Goal: Task Accomplishment & Management: Manage account settings

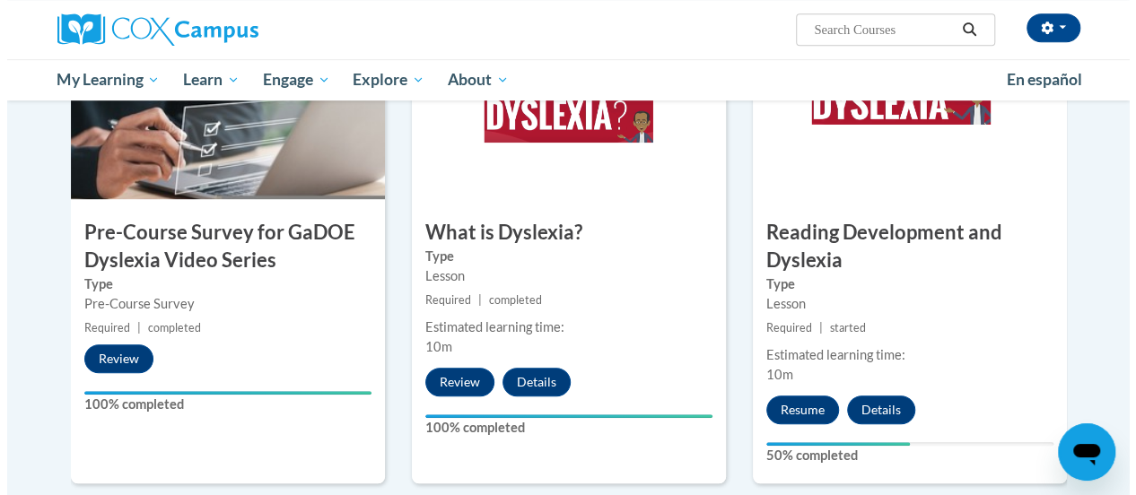
scroll to position [484, 0]
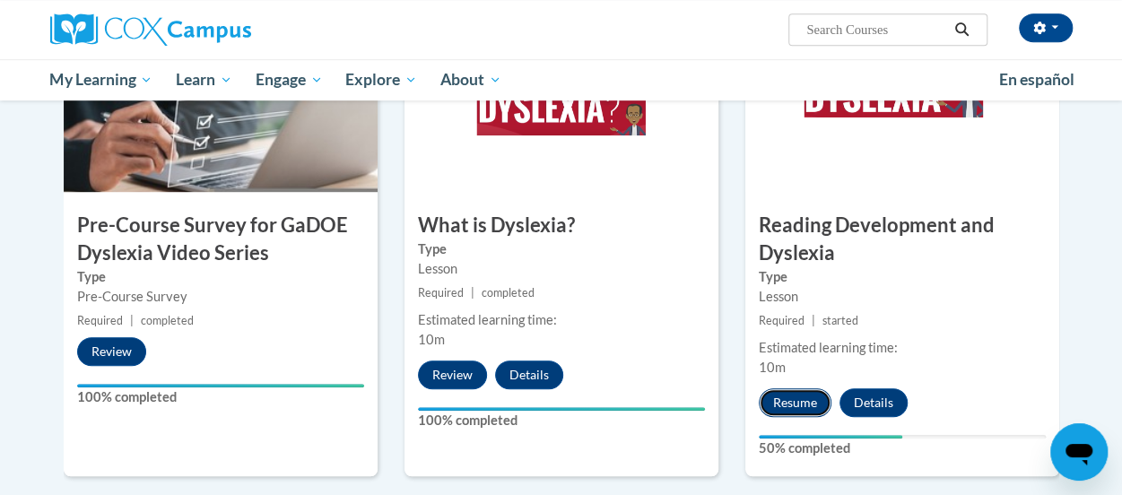
click at [778, 401] on button "Resume" at bounding box center [795, 403] width 73 height 29
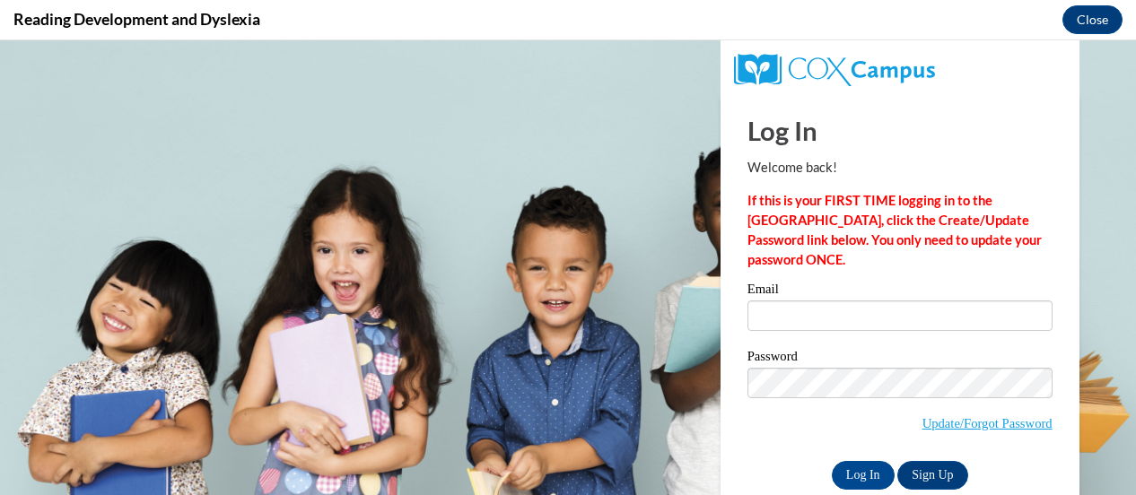
scroll to position [0, 0]
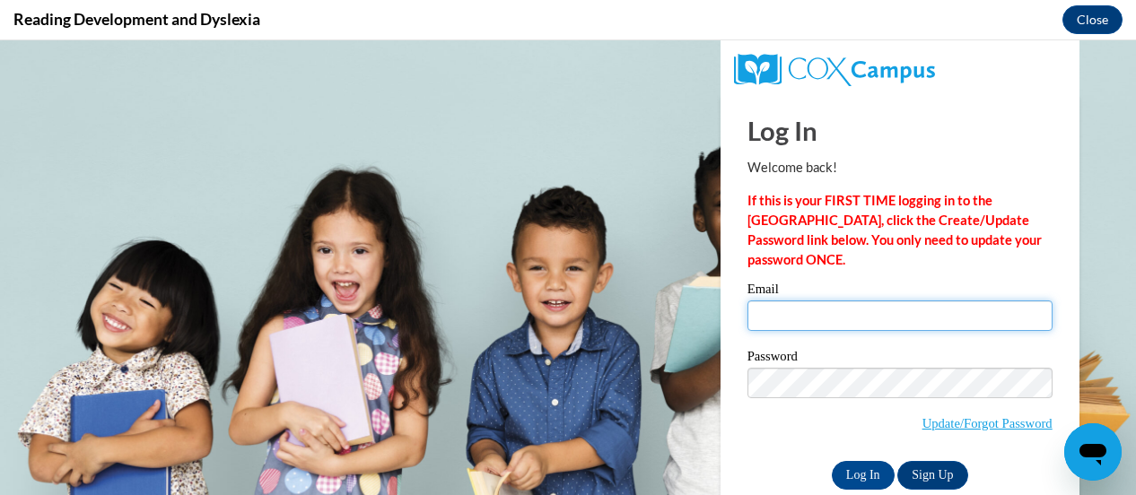
click at [784, 317] on input "Email" at bounding box center [899, 316] width 305 height 31
drag, startPoint x: 784, startPoint y: 317, endPoint x: 847, endPoint y: 351, distance: 71.5
click at [847, 351] on div "Email Password Update/Forgot Password Log In Sign Up OR" at bounding box center [899, 386] width 305 height 206
type input "[EMAIL_ADDRESS][DOMAIN_NAME]"
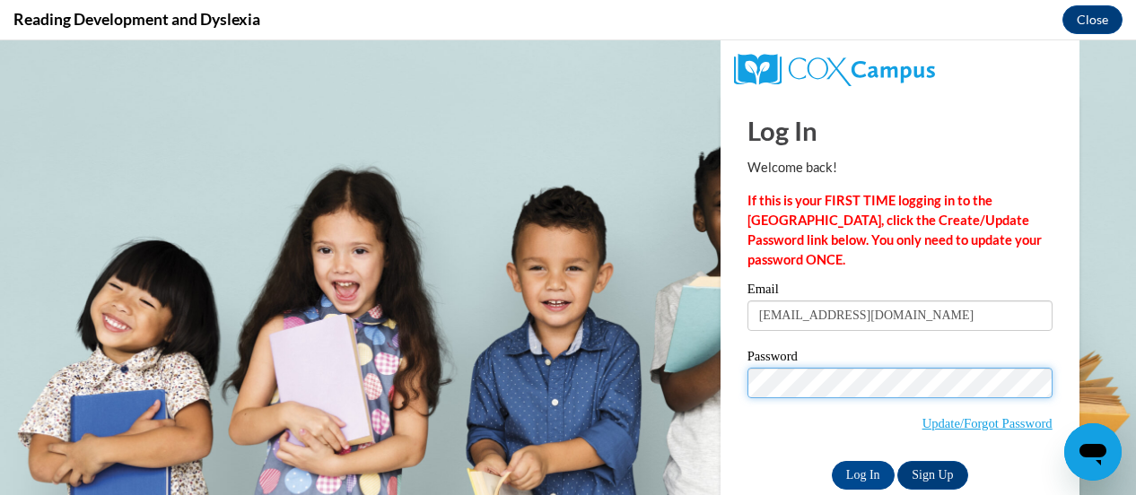
click at [832, 461] on input "Log In" at bounding box center [863, 475] width 63 height 29
